Goal: Task Accomplishment & Management: Manage account settings

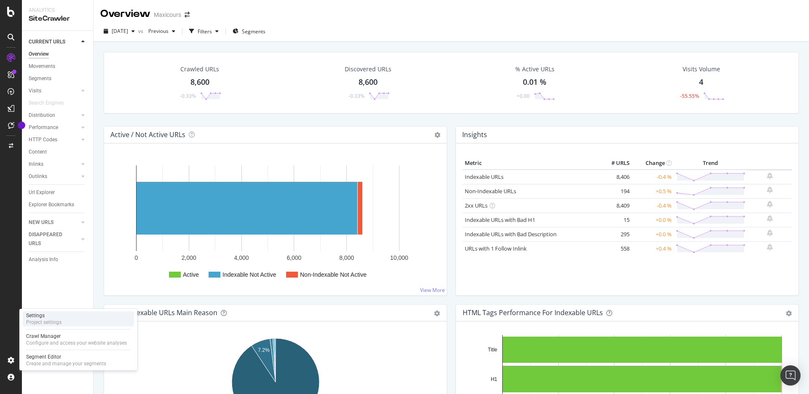
click at [47, 320] on div "Project settings" at bounding box center [43, 322] width 35 height 7
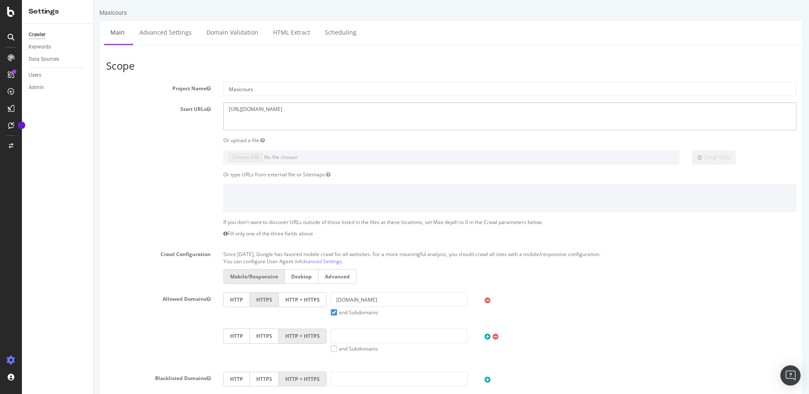
click at [268, 110] on textarea "[URL][DOMAIN_NAME]" at bounding box center [509, 115] width 573 height 27
type textarea "[URL][DOMAIN_NAME]"
click at [356, 300] on input "[DOMAIN_NAME]" at bounding box center [399, 299] width 137 height 14
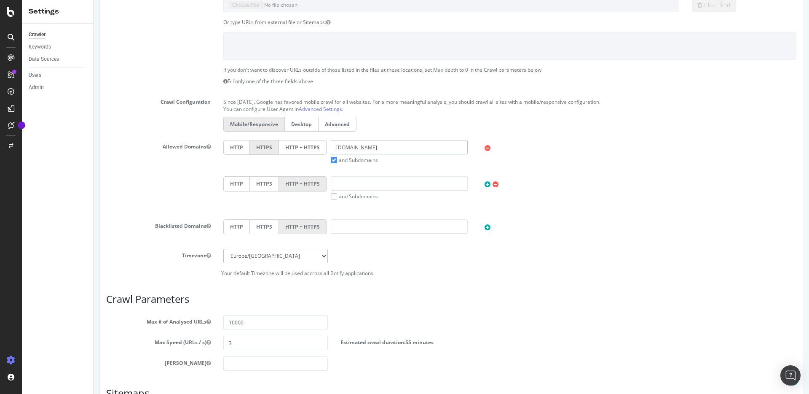
scroll to position [279, 0]
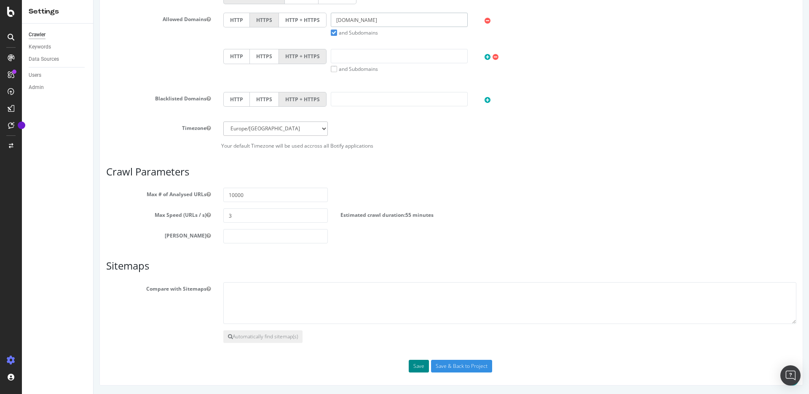
type input "[DOMAIN_NAME]"
click at [422, 370] on button "Save" at bounding box center [419, 366] width 20 height 13
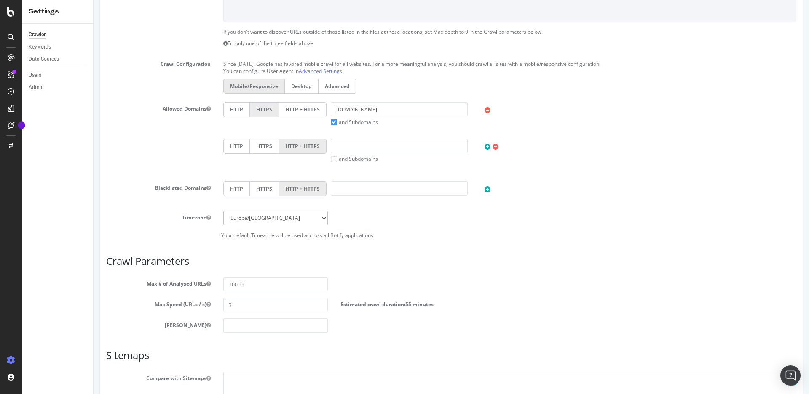
scroll to position [335, 0]
